Goal: Transaction & Acquisition: Purchase product/service

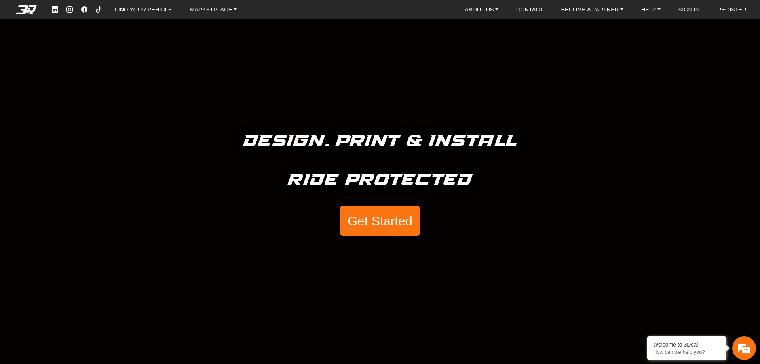
click at [368, 224] on button "Get Started" at bounding box center [379, 221] width 81 height 30
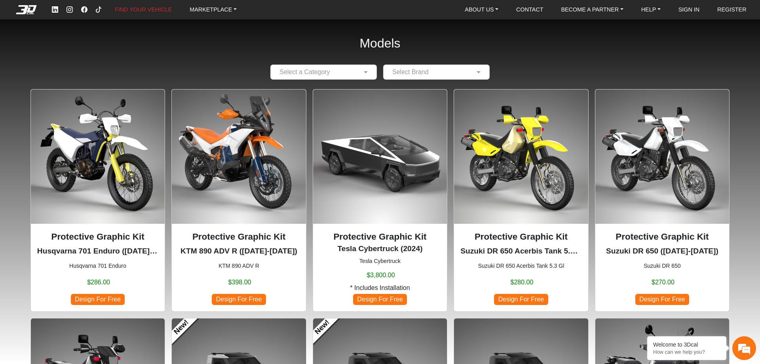
click at [327, 74] on input "text" at bounding box center [316, 71] width 82 height 9
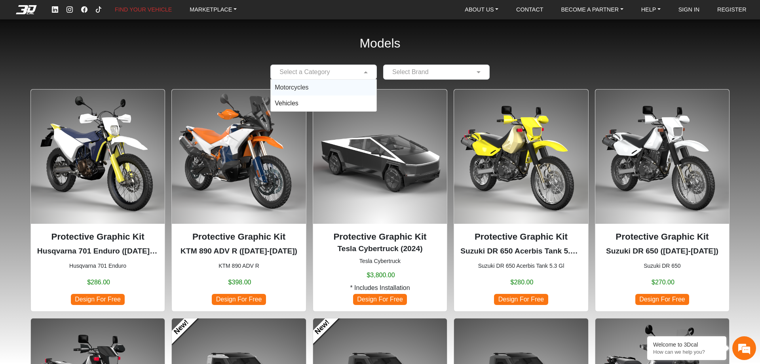
click at [310, 91] on div "Motorcycles" at bounding box center [324, 88] width 106 height 16
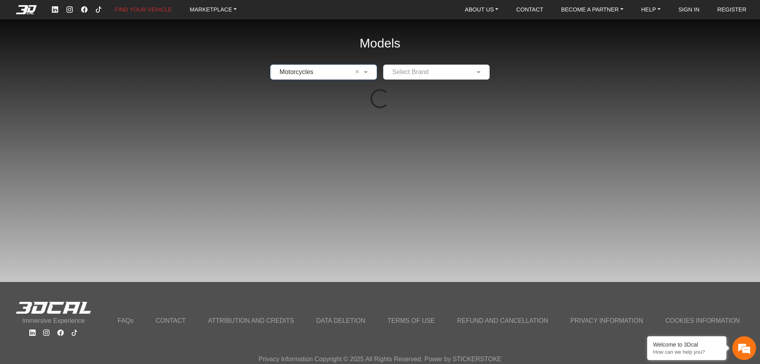
click at [412, 73] on input "text" at bounding box center [428, 71] width 82 height 9
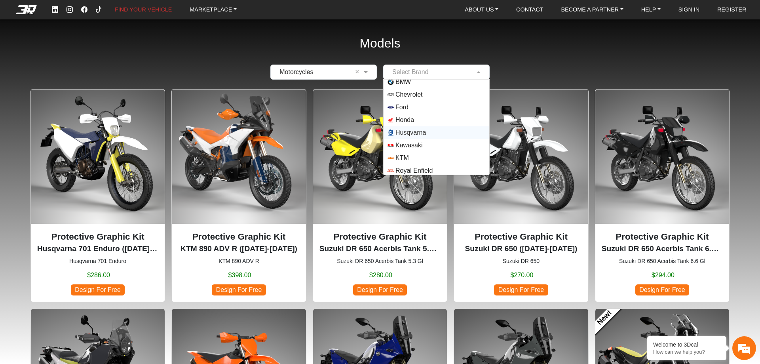
scroll to position [40, 0]
click at [413, 134] on span "KTM" at bounding box center [436, 135] width 98 height 6
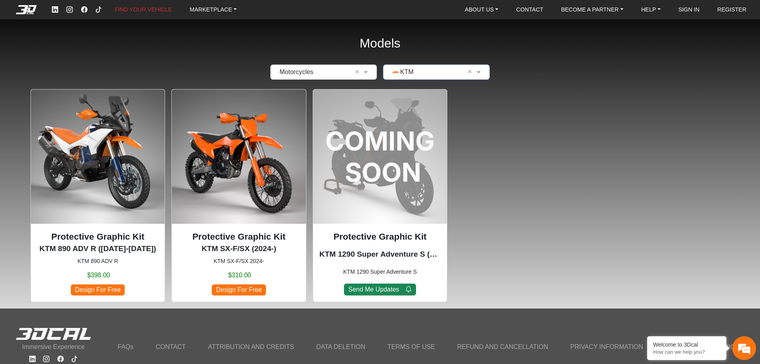
scroll to position [0, 0]
click at [250, 241] on p "Protective Graphic Kit" at bounding box center [238, 236] width 121 height 13
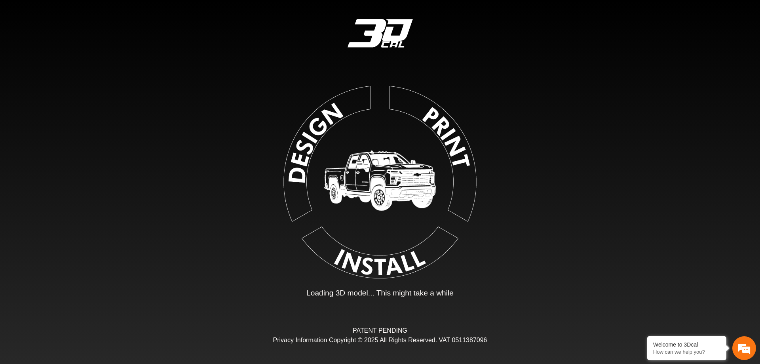
type input "*"
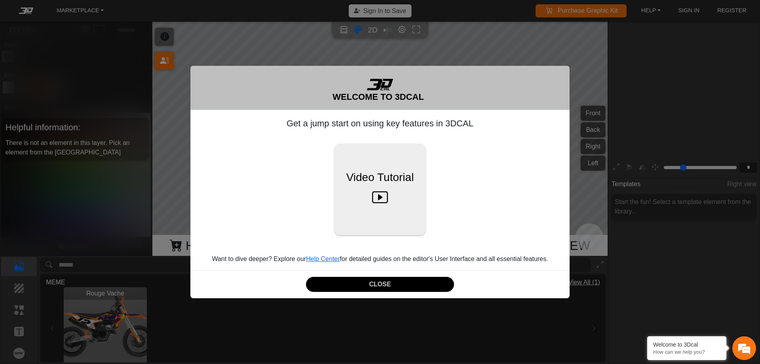
scroll to position [130, 122]
